Goal: Task Accomplishment & Management: Use online tool/utility

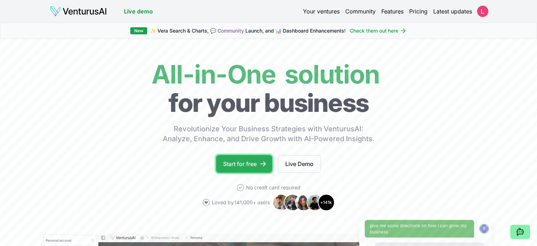
click at [236, 163] on link "Start for free" at bounding box center [244, 164] width 56 height 18
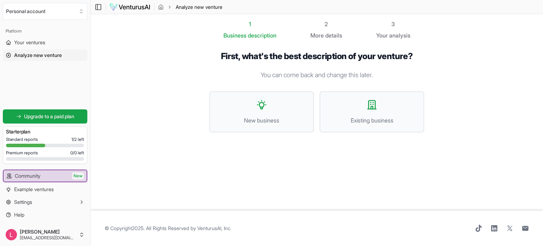
click at [39, 54] on span "Analyze new venture" at bounding box center [38, 55] width 48 height 7
click at [42, 187] on span "Example ventures" at bounding box center [34, 188] width 40 height 7
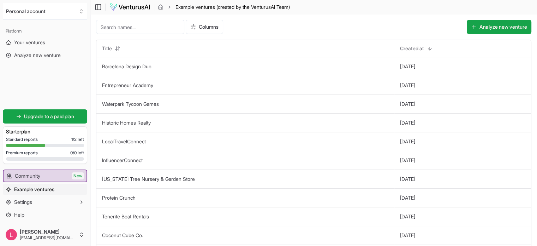
click at [32, 143] on div "Standard reports 1 / 2 left Premium reports 0 / 0 left" at bounding box center [45, 149] width 78 height 27
click at [24, 42] on span "Your ventures" at bounding box center [29, 42] width 31 height 7
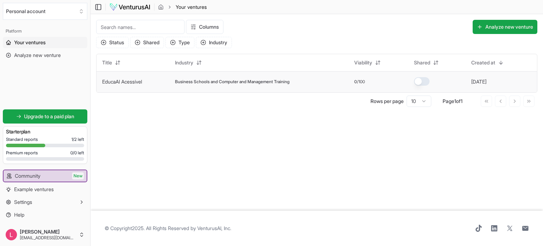
click at [136, 83] on link "EducaAI Acessível" at bounding box center [122, 81] width 40 height 6
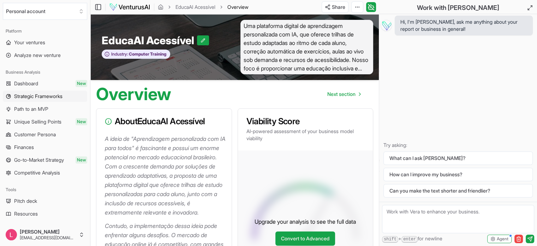
click at [44, 93] on span "Strategic Frameworks" at bounding box center [38, 96] width 48 height 7
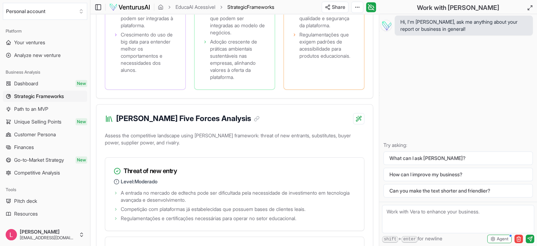
scroll to position [1061, 0]
